Goal: Task Accomplishment & Management: Use online tool/utility

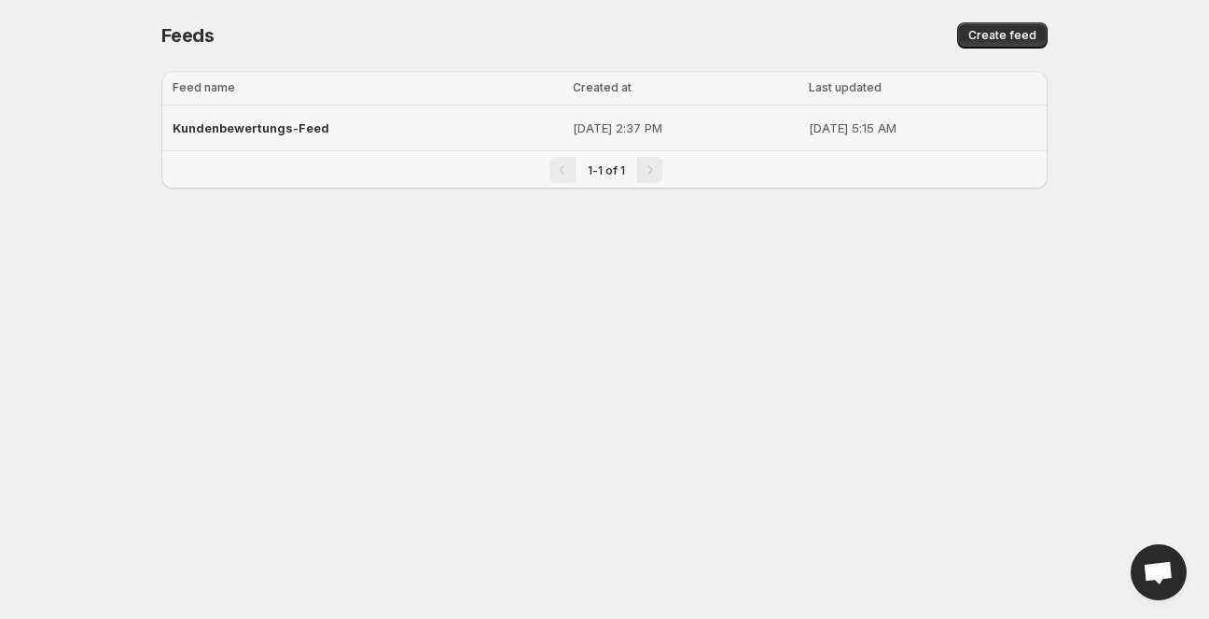
click at [220, 121] on span "Kundenbewertungs-Feed" at bounding box center [251, 127] width 157 height 15
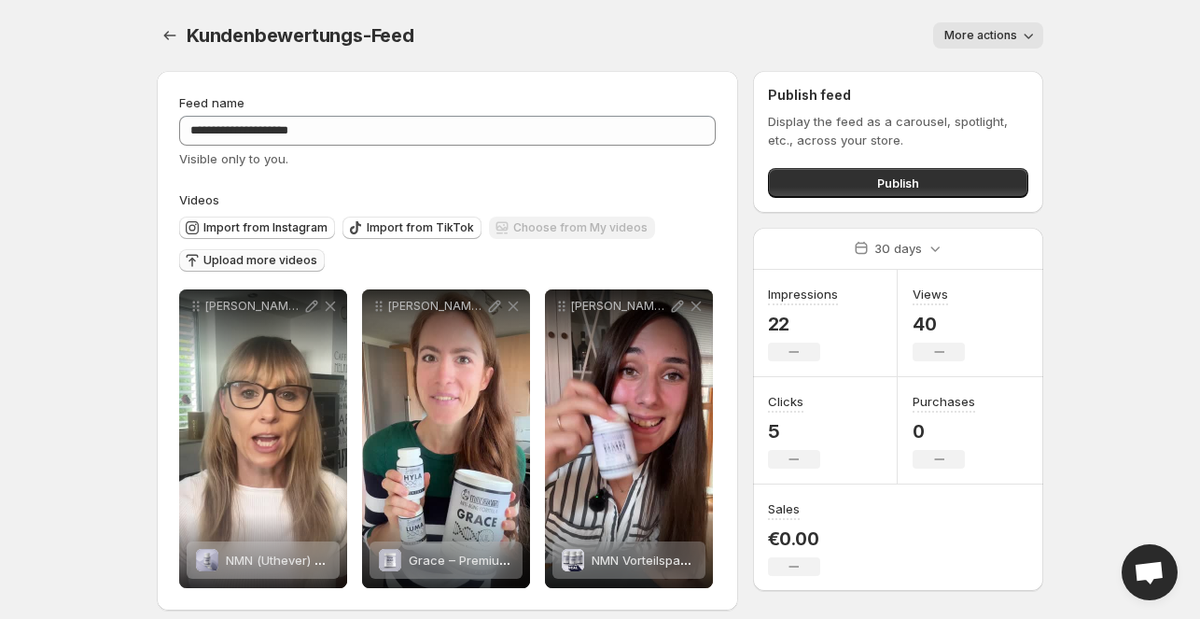
click at [258, 259] on span "Upload more videos" at bounding box center [260, 260] width 114 height 15
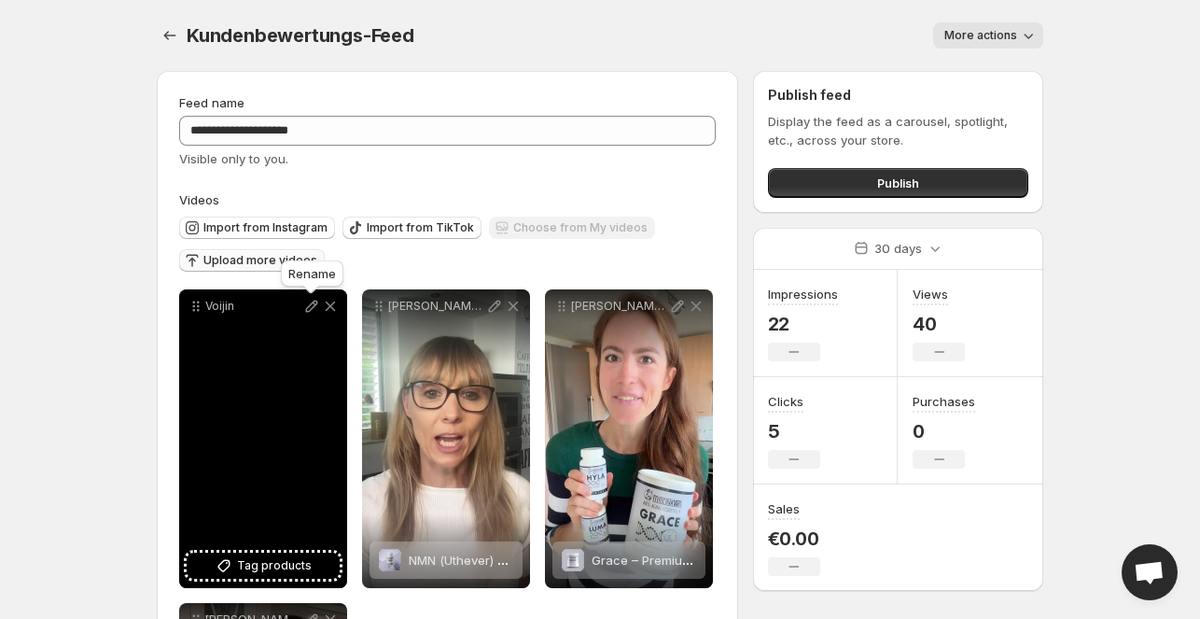
click at [312, 303] on icon at bounding box center [312, 306] width 12 height 12
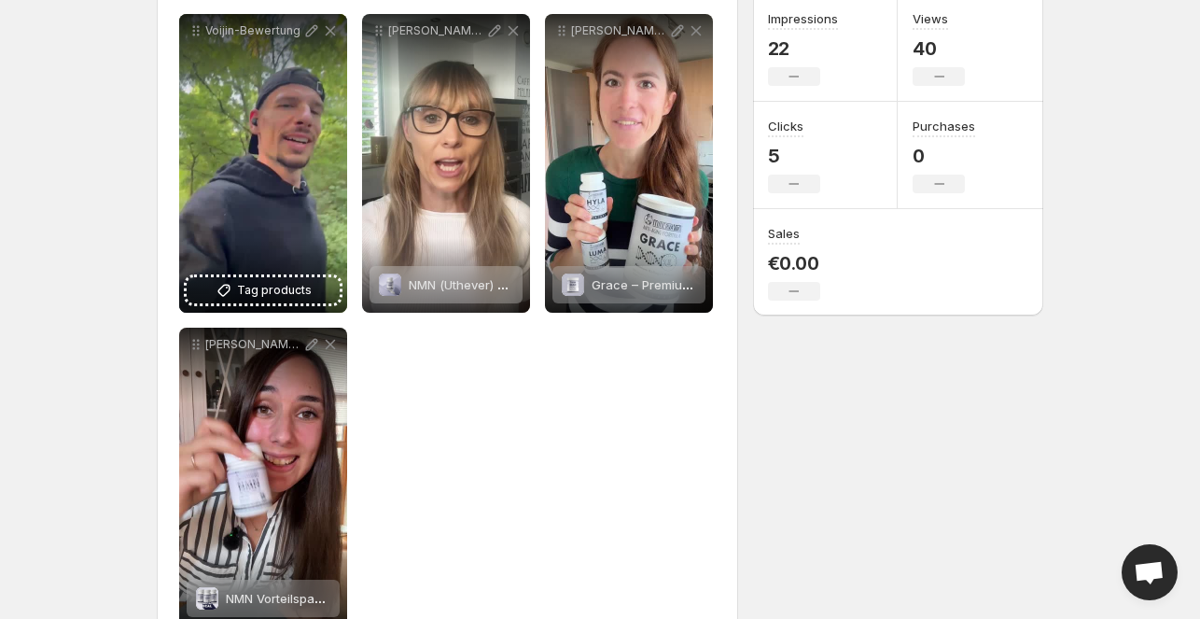
scroll to position [276, 0]
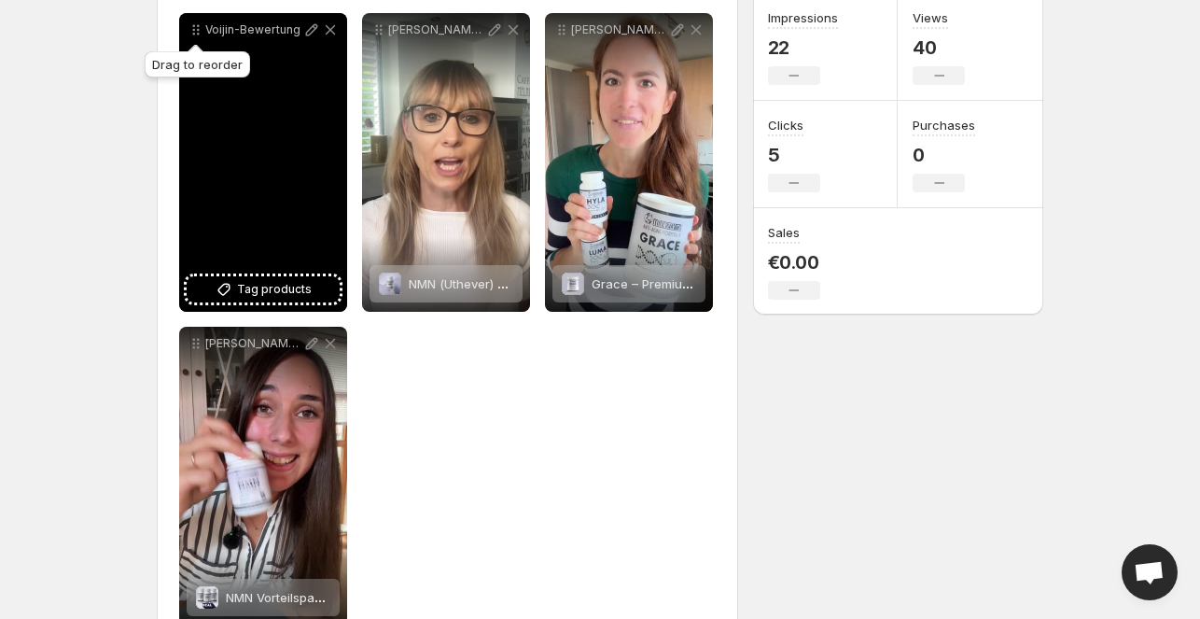
click at [198, 22] on icon at bounding box center [196, 30] width 19 height 19
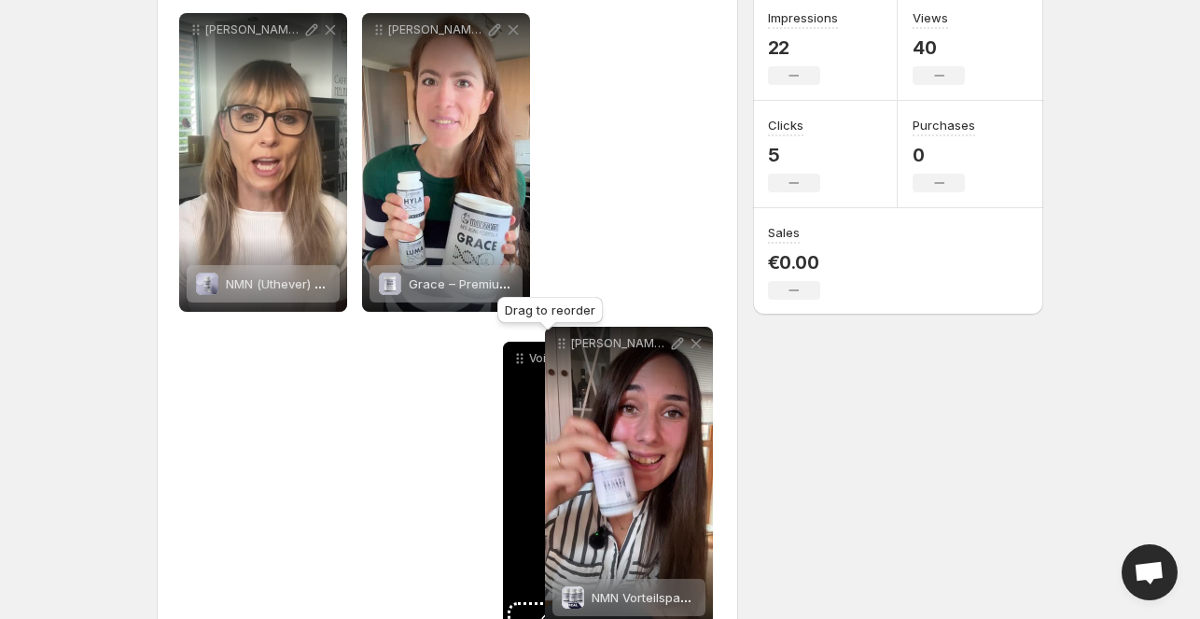
drag, startPoint x: 198, startPoint y: 22, endPoint x: 487, endPoint y: 352, distance: 438.3
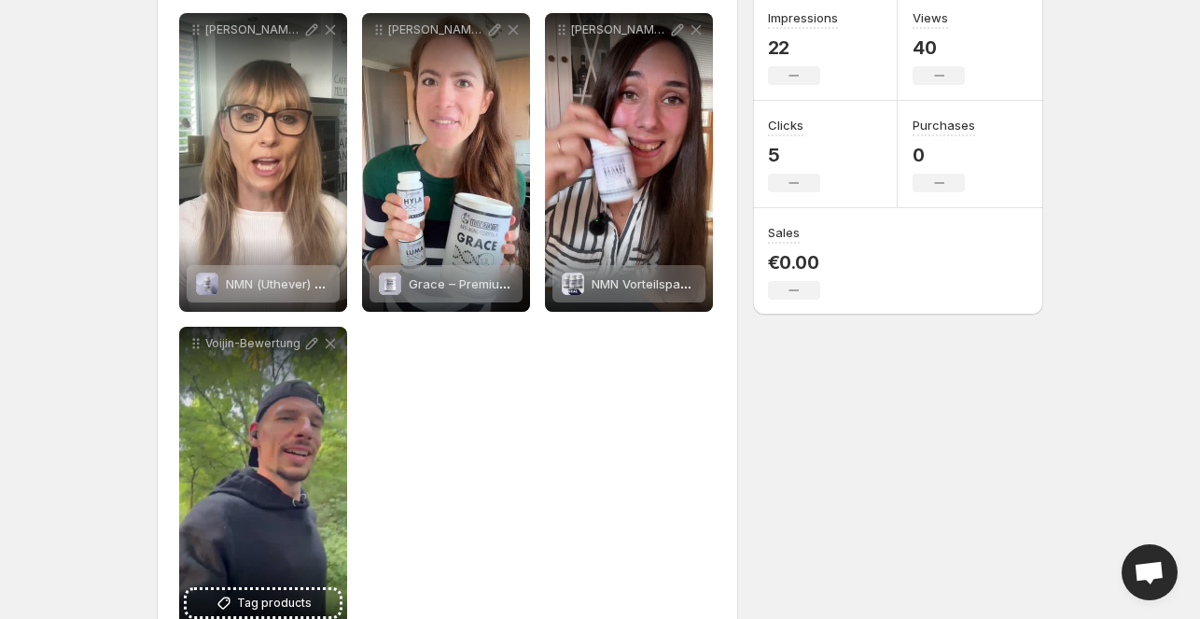
scroll to position [0, 0]
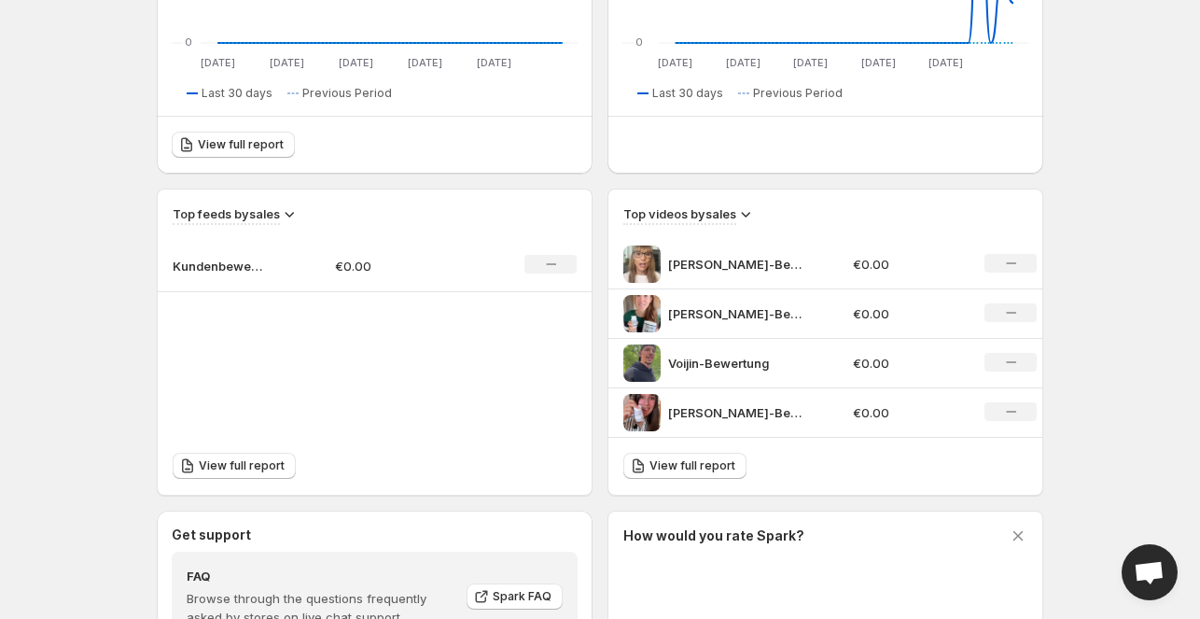
scroll to position [472, 0]
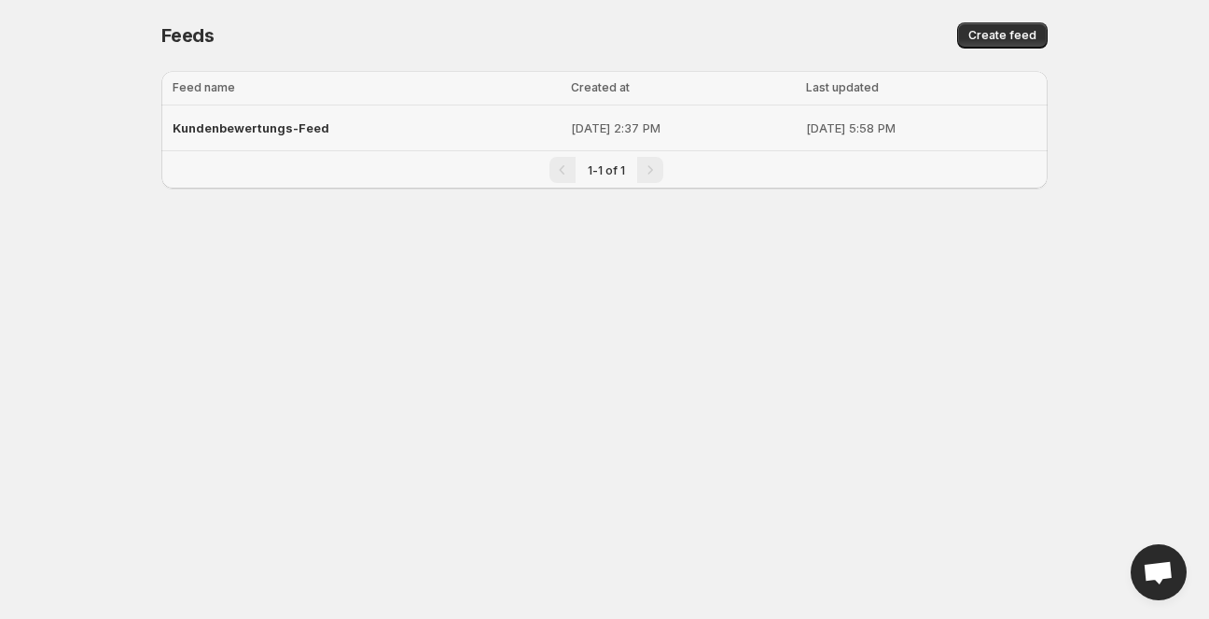
click at [265, 135] on div "Kundenbewertungs-Feed" at bounding box center [366, 128] width 387 height 34
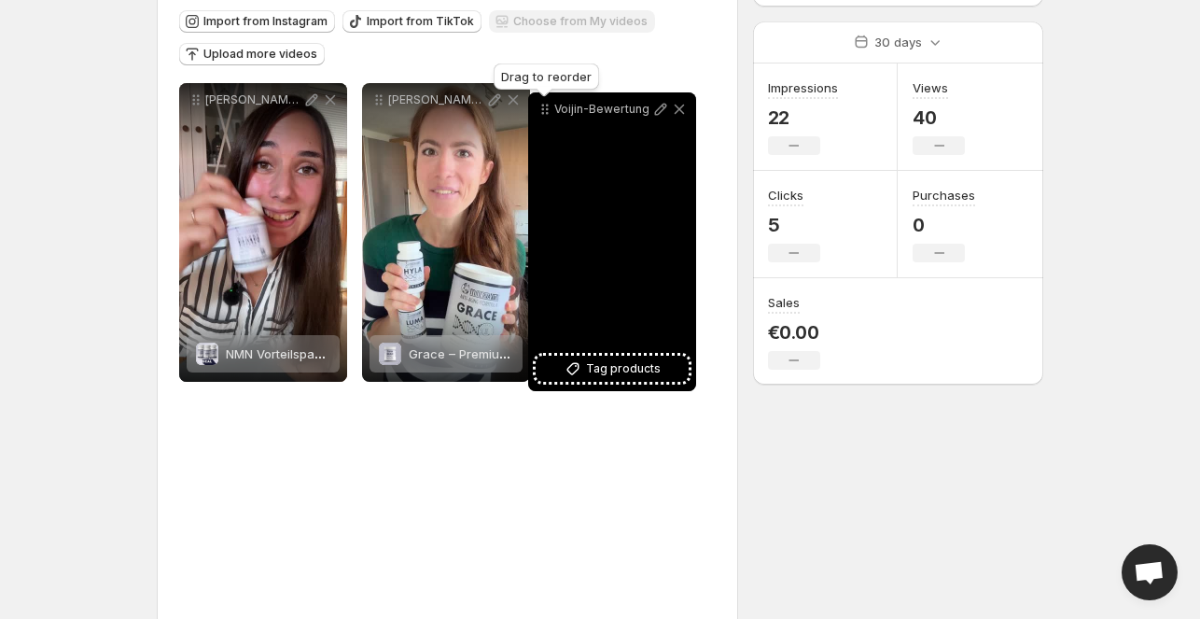
scroll to position [184, 0]
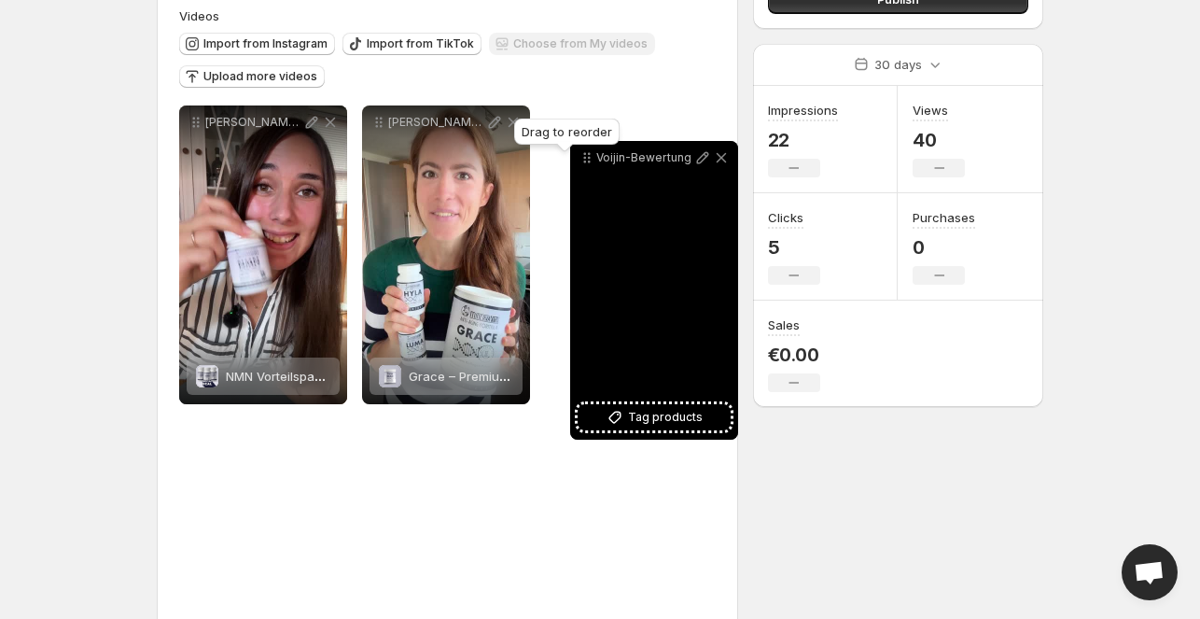
drag, startPoint x: 198, startPoint y: 322, endPoint x: 590, endPoint y: 161, distance: 423.4
click at [590, 161] on icon at bounding box center [589, 161] width 3 height 3
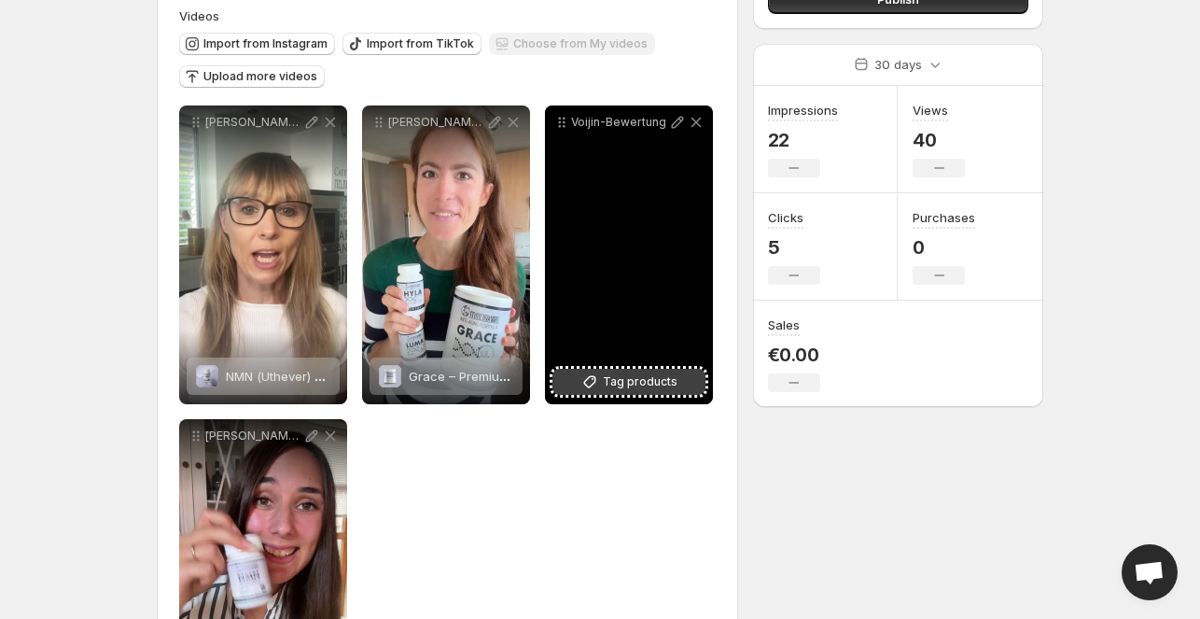
click at [591, 369] on button "Tag products" at bounding box center [628, 382] width 153 height 26
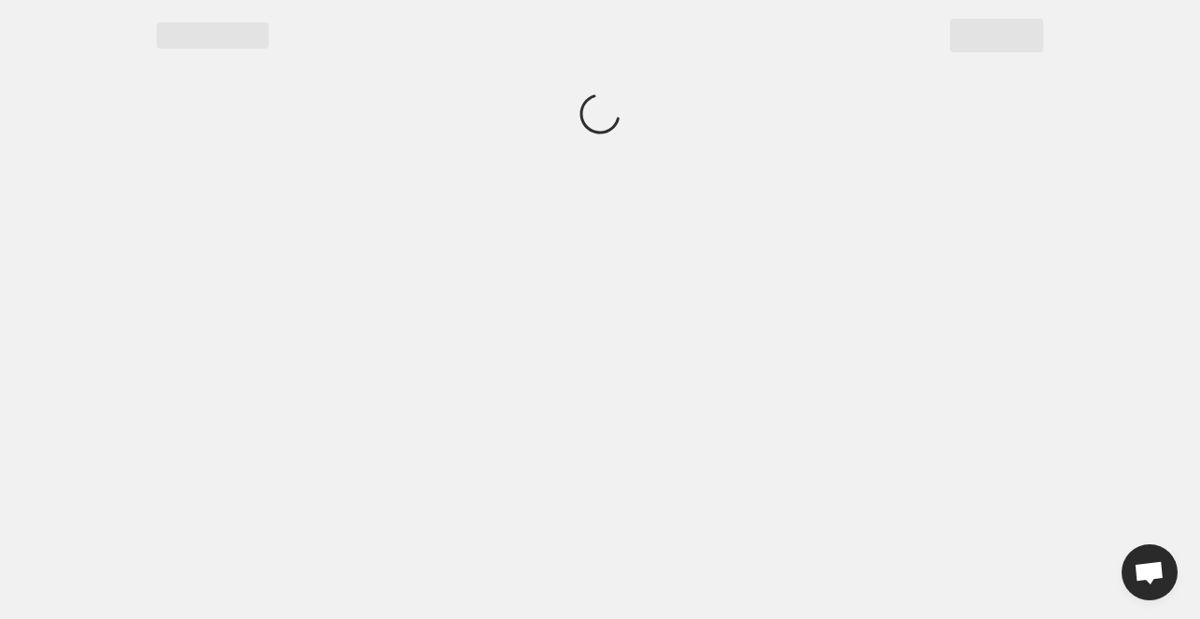
scroll to position [0, 0]
